Goal: Task Accomplishment & Management: Manage account settings

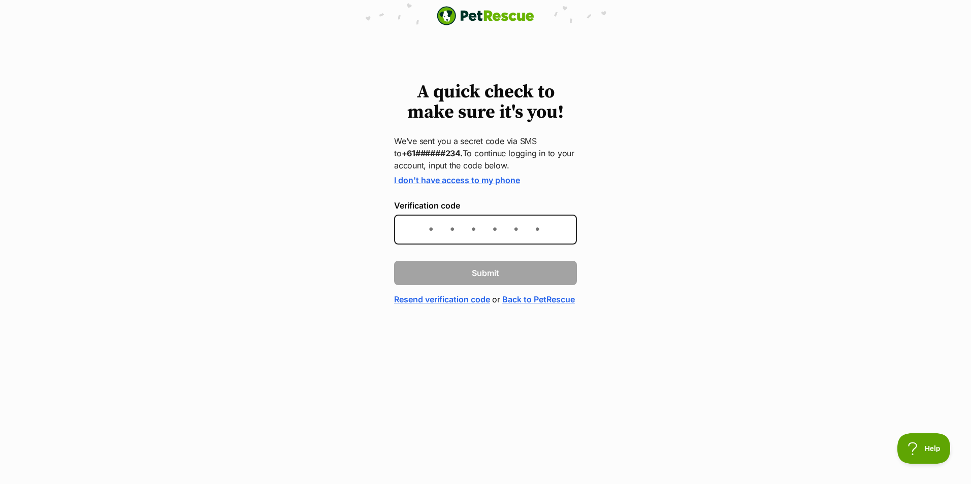
click at [495, 178] on link "I don't have access to my phone" at bounding box center [457, 180] width 126 height 10
click at [342, 95] on div "A quick check to make sure it's you! We’ve sent you a secret code via SMS to +6…" at bounding box center [485, 193] width 971 height 223
